Goal: Navigation & Orientation: Find specific page/section

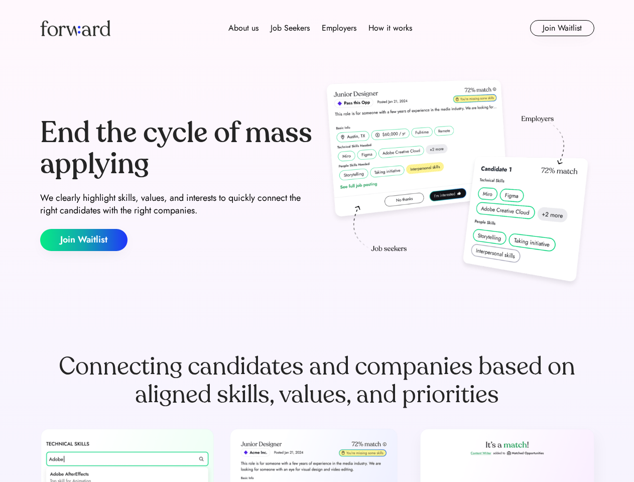
click at [317, 241] on div "End the cycle of mass applying We clearly highlight skills, values, and interes…" at bounding box center [317, 184] width 554 height 216
click at [317, 28] on div "About us Job Seekers Employers How it works" at bounding box center [321, 28] width 396 height 12
click at [75, 28] on img at bounding box center [75, 28] width 70 height 16
click at [320, 28] on div "About us Job Seekers Employers How it works" at bounding box center [321, 28] width 396 height 12
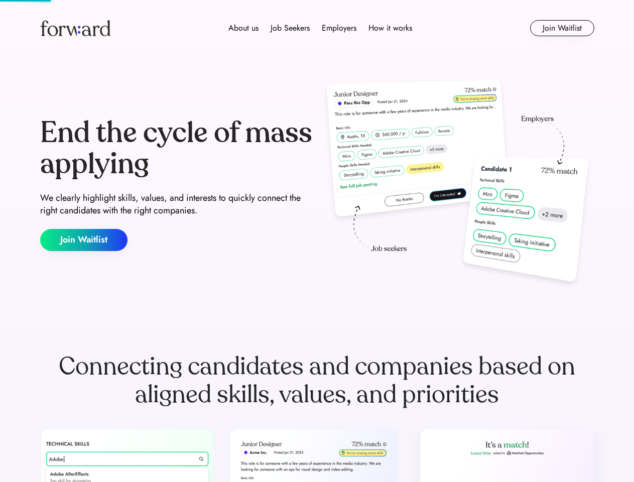
click at [244, 28] on div "About us" at bounding box center [243, 28] width 30 height 12
click at [290, 28] on div "Job Seekers" at bounding box center [290, 28] width 39 height 12
click at [339, 28] on div "Employers" at bounding box center [339, 28] width 35 height 12
click at [390, 28] on div "How it works" at bounding box center [391, 28] width 44 height 12
click at [562, 28] on button "Join Waitlist" at bounding box center [562, 28] width 64 height 16
